Goal: Task Accomplishment & Management: Use online tool/utility

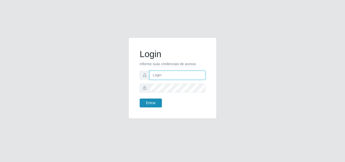
type input "[EMAIL_ADDRESS][DOMAIN_NAME]"
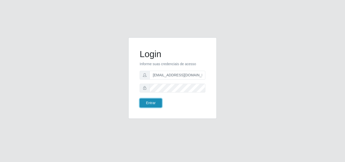
click at [158, 106] on button "Entrar" at bounding box center [151, 102] width 22 height 9
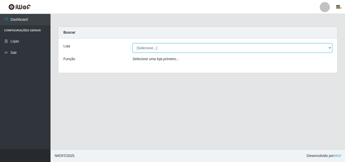
click at [198, 46] on select "[Selecione...] Rede Potiguar 1 - Macaíba" at bounding box center [233, 47] width 200 height 9
select select "100"
click at [133, 43] on select "[Selecione...] Rede Potiguar 1 - Macaíba" at bounding box center [233, 47] width 200 height 9
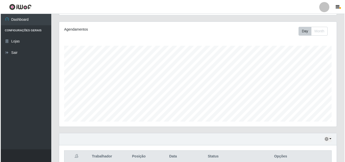
scroll to position [101, 0]
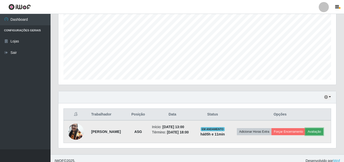
click at [308, 131] on button "Avaliação" at bounding box center [314, 131] width 18 height 7
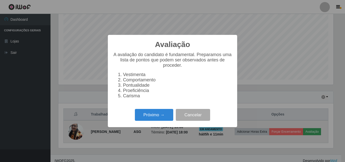
scroll to position [105, 275]
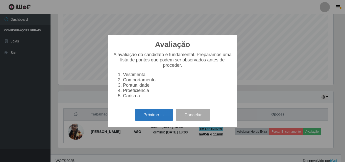
click at [143, 116] on button "Próximo →" at bounding box center [154, 115] width 38 height 12
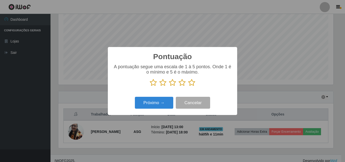
click at [189, 85] on icon at bounding box center [191, 83] width 7 height 8
click at [188, 86] on input "radio" at bounding box center [188, 86] width 0 height 0
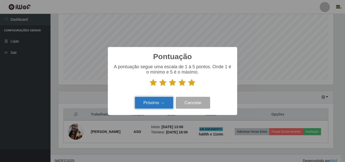
click at [167, 102] on button "Próximo →" at bounding box center [154, 103] width 38 height 12
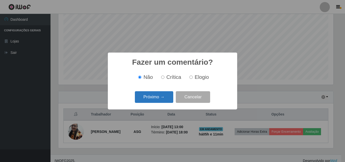
click at [155, 100] on button "Próximo →" at bounding box center [154, 97] width 38 height 12
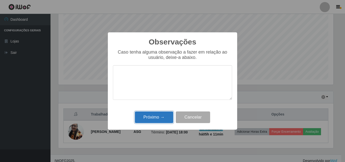
click at [156, 123] on button "Próximo →" at bounding box center [154, 117] width 38 height 12
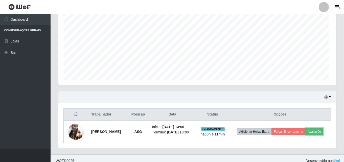
scroll to position [105, 278]
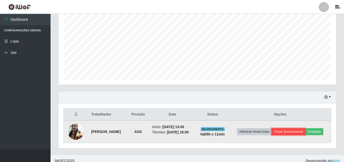
click at [299, 132] on button "Forçar Encerramento" at bounding box center [288, 131] width 34 height 7
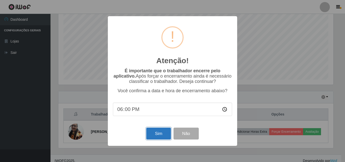
click at [159, 131] on button "Sim" at bounding box center [158, 134] width 24 height 12
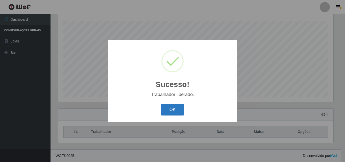
click at [175, 106] on button "OK" at bounding box center [172, 110] width 23 height 12
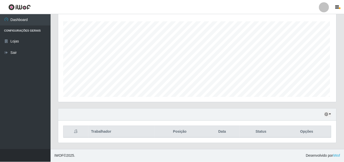
scroll to position [105, 278]
